Goal: Information Seeking & Learning: Find specific fact

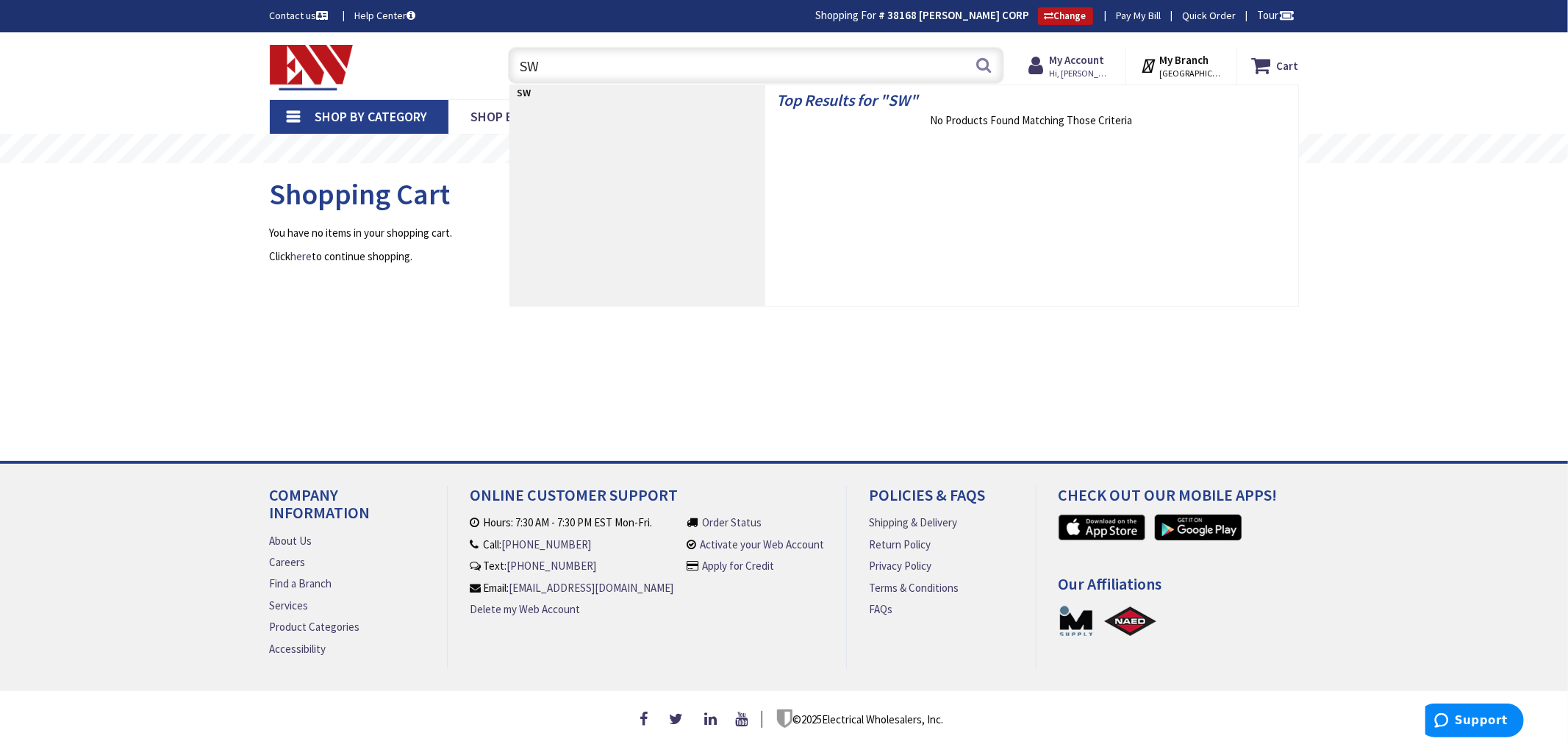
type input "S"
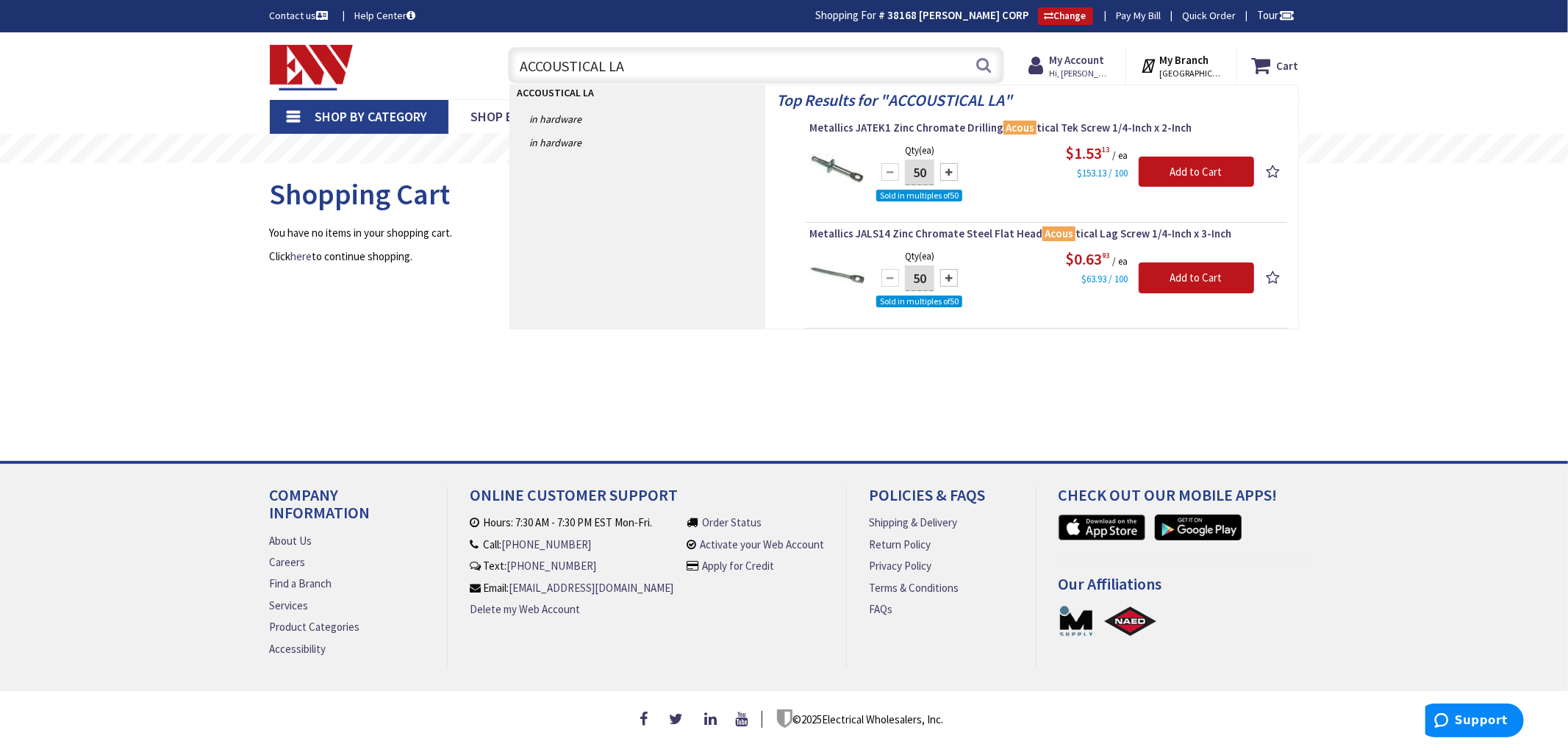
type input "ACCOUSTICAL LAG"
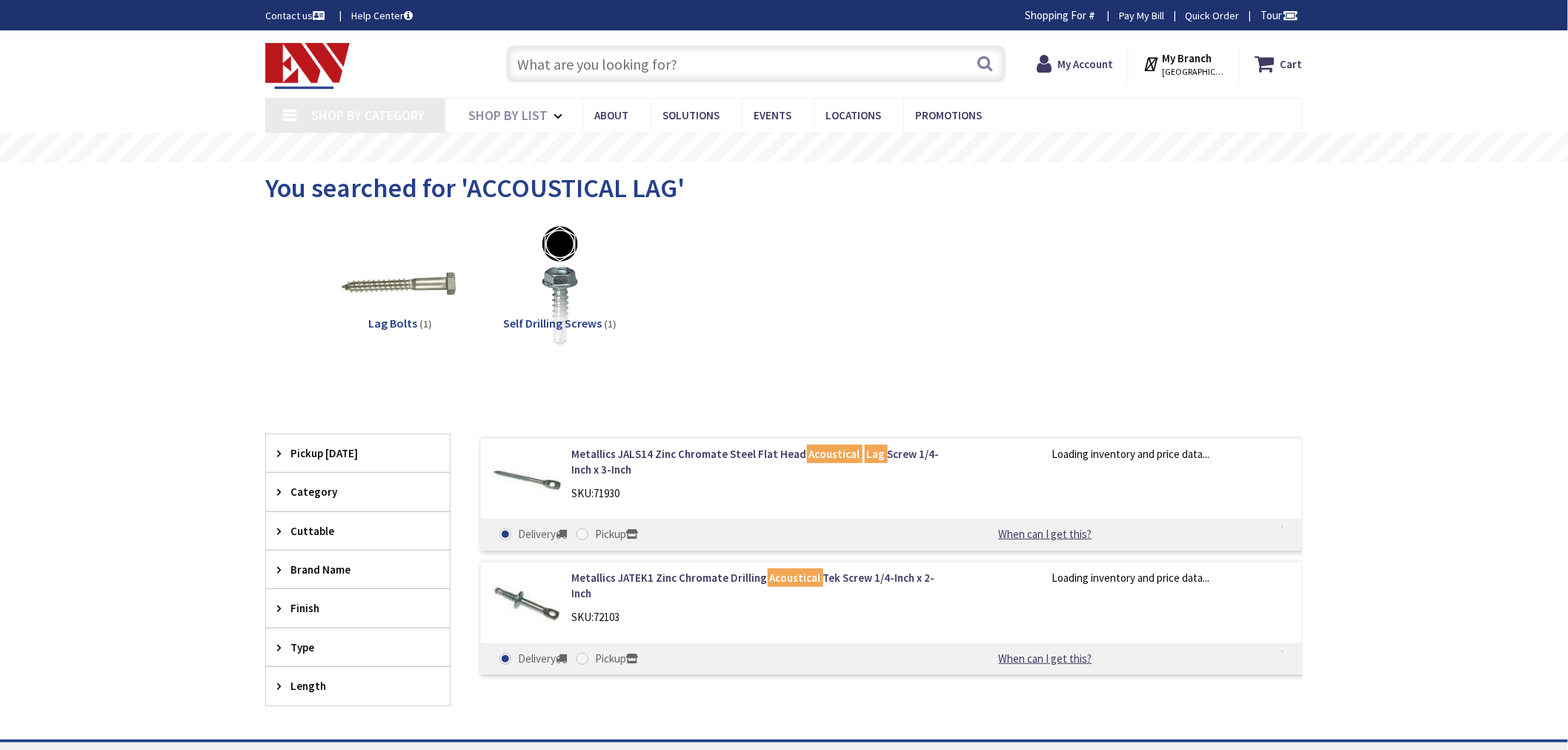
type input "[GEOGRAPHIC_DATA], [GEOGRAPHIC_DATA]"
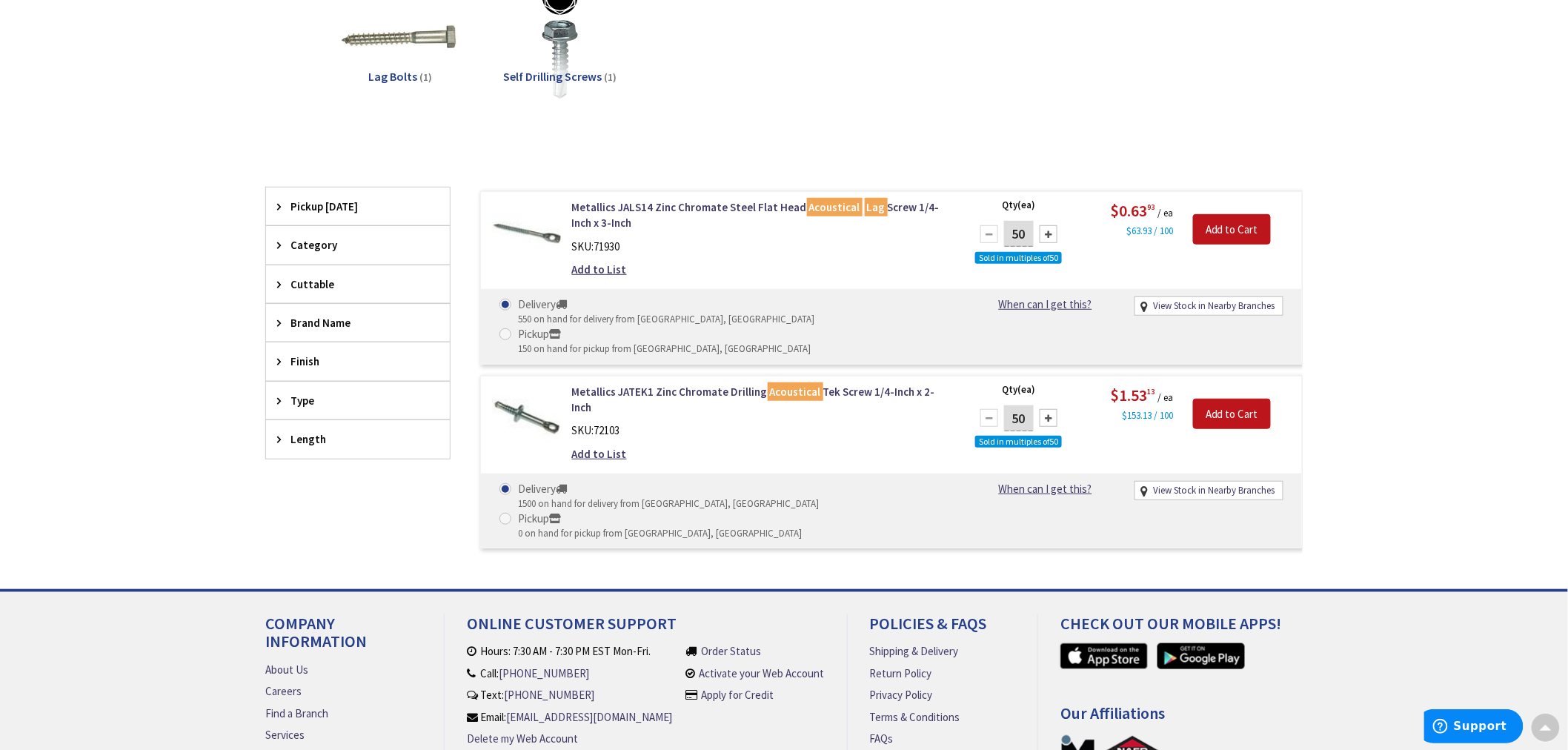
scroll to position [249, 0]
click at [655, 200] on link "Metallics JALS14 Zinc Chromate Steel Flat Head Acoustical Lag Screw 1/4-Inch x …" at bounding box center [760, 215] width 378 height 32
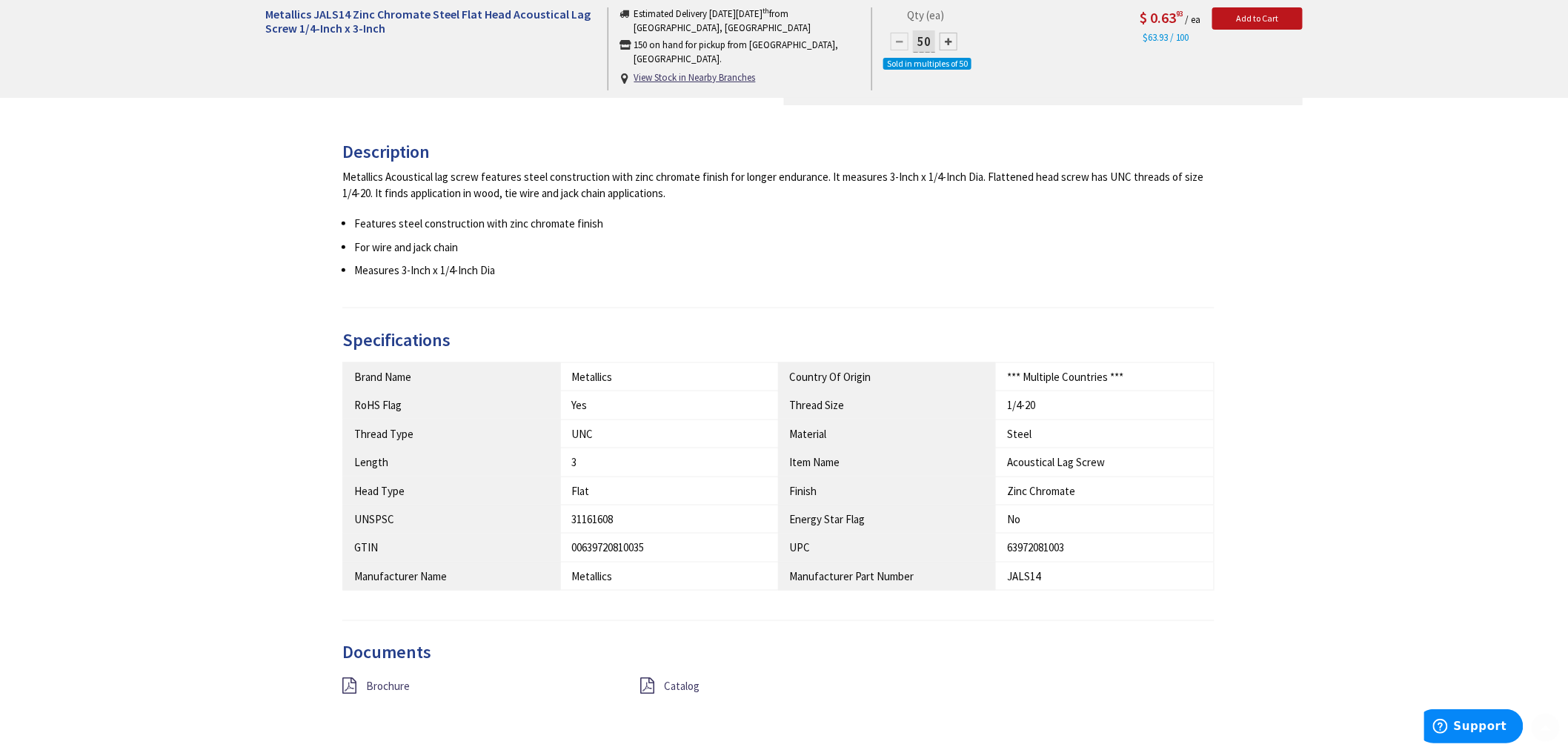
scroll to position [575, 0]
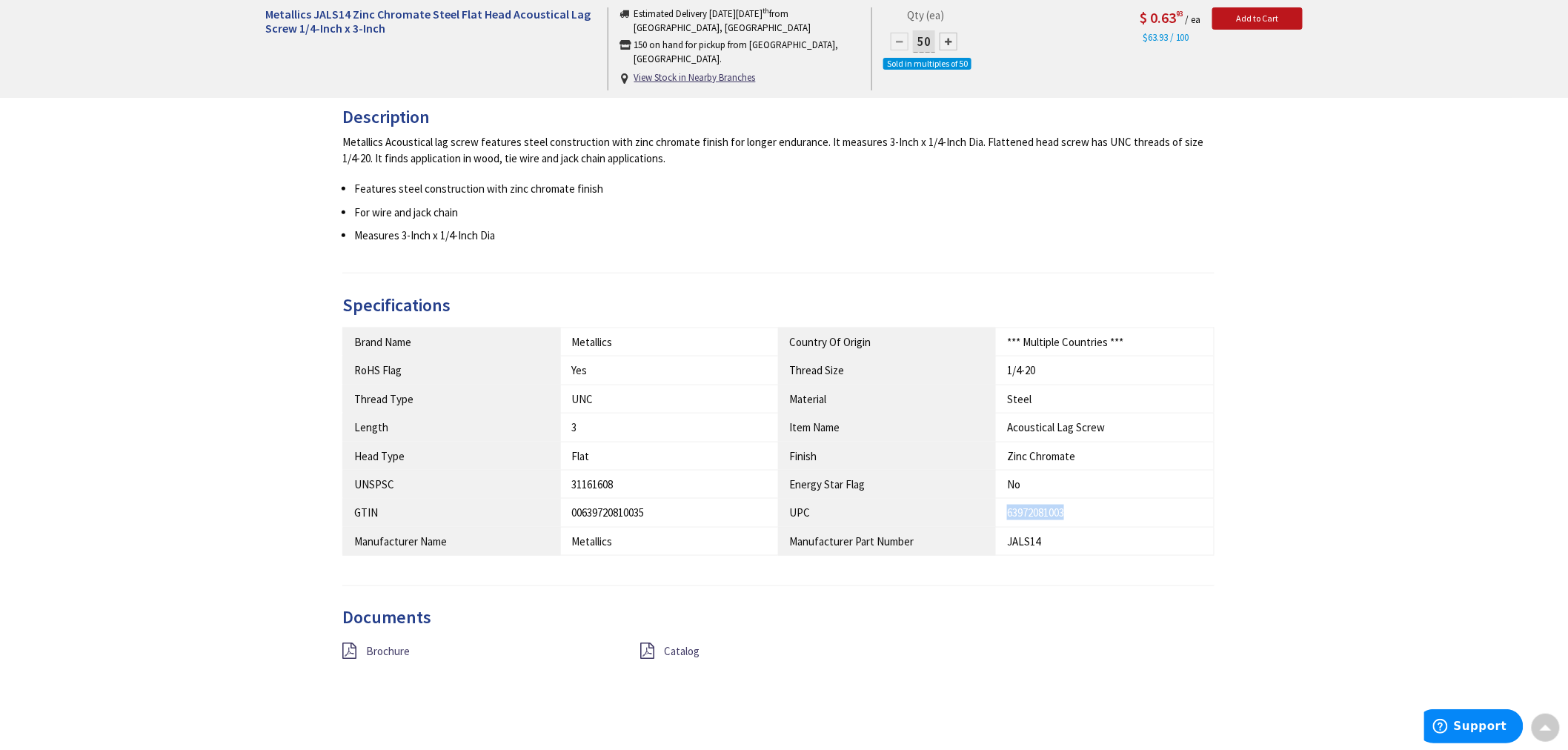
drag, startPoint x: 1072, startPoint y: 513, endPoint x: 994, endPoint y: 513, distance: 78.0
click at [994, 513] on tr "GTIN 00639720810035 UPC 63972081003" at bounding box center [779, 512] width 871 height 28
copy tr "63972081003"
click at [923, 704] on div "Description Metallics Acoustical lag screw features steel construction with zin…" at bounding box center [784, 414] width 1060 height 612
drag, startPoint x: 1108, startPoint y: 507, endPoint x: 1006, endPoint y: 503, distance: 102.1
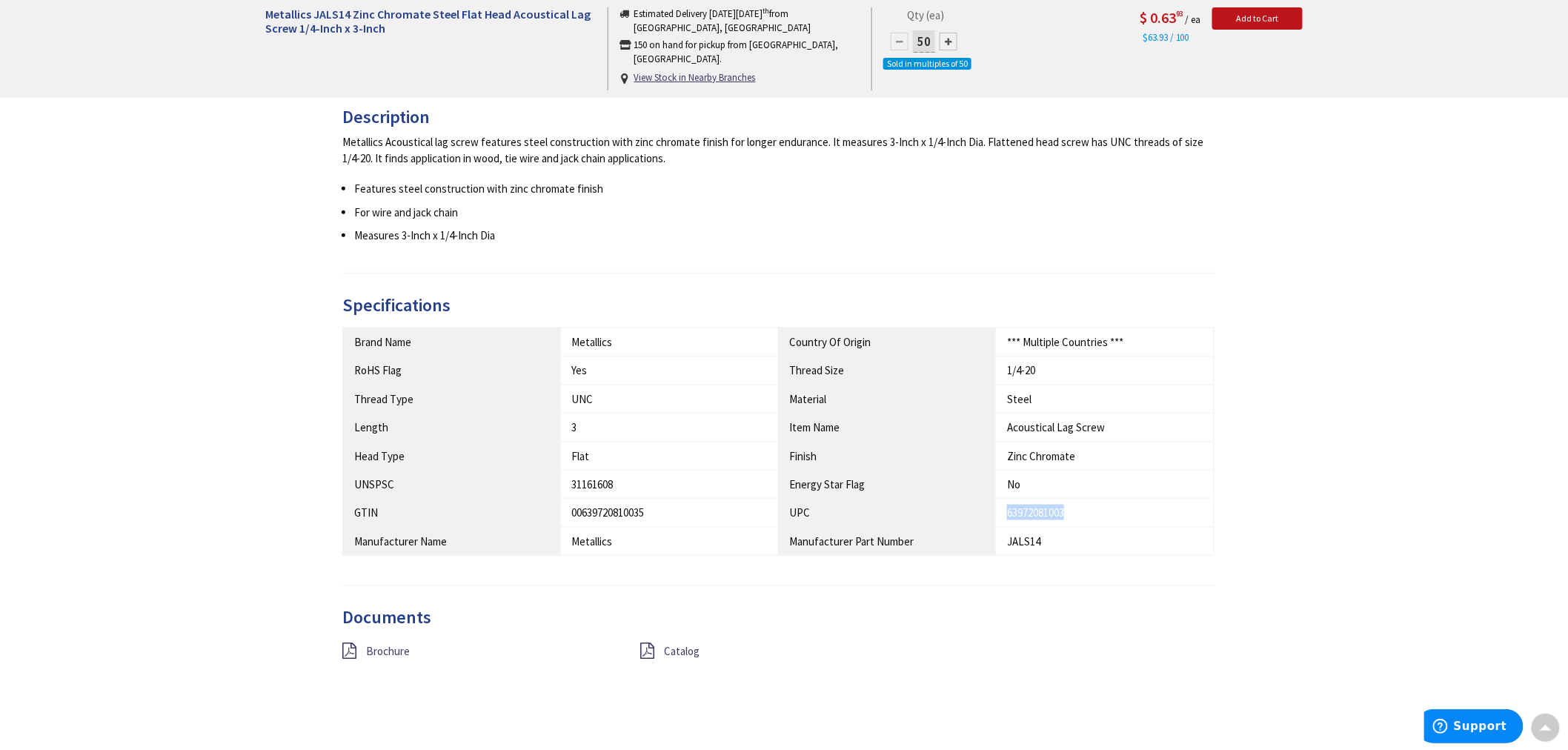
click at [1006, 503] on td "63972081003" at bounding box center [1105, 512] width 218 height 28
copy div "63972081003"
